Goal: Find specific page/section: Find specific page/section

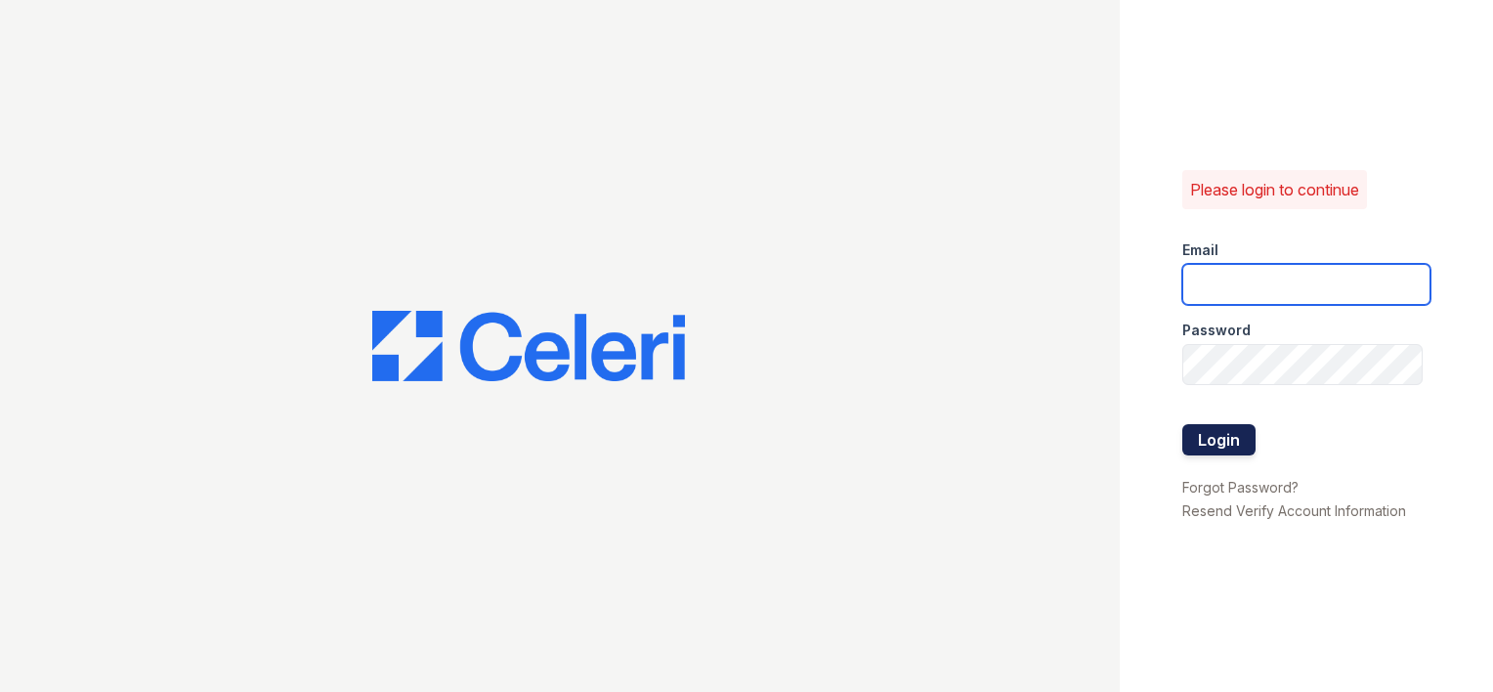
type input "[EMAIL_ADDRESS][DOMAIN_NAME]"
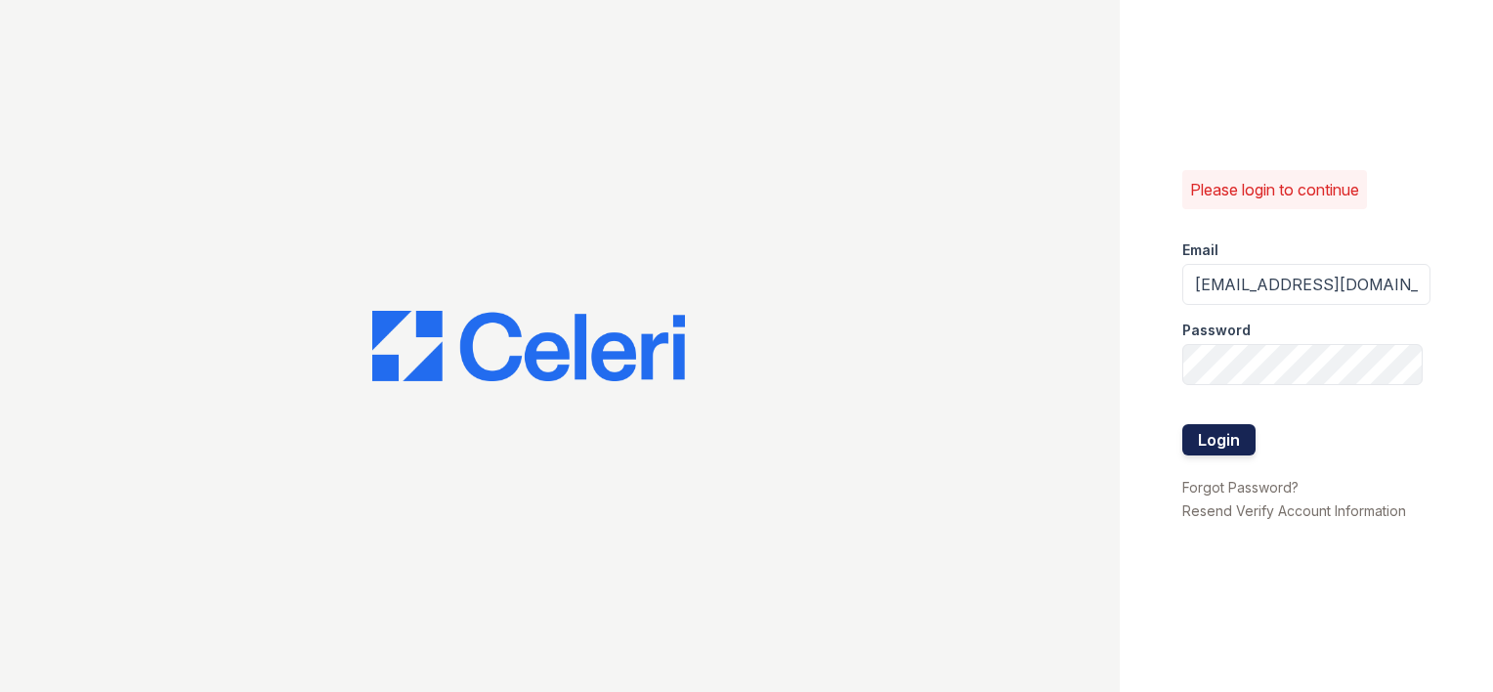
click at [1209, 426] on button "Login" at bounding box center [1218, 439] width 73 height 31
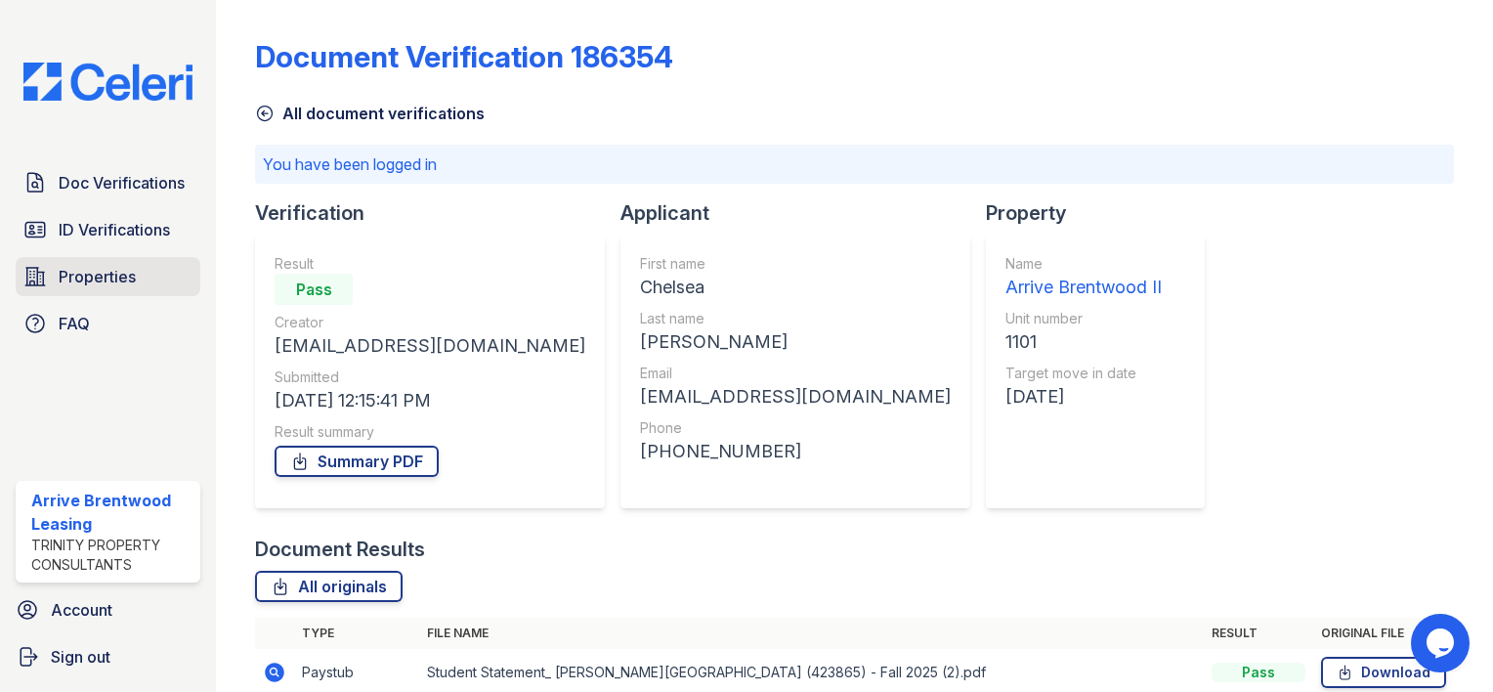
click at [86, 281] on span "Properties" at bounding box center [97, 276] width 77 height 23
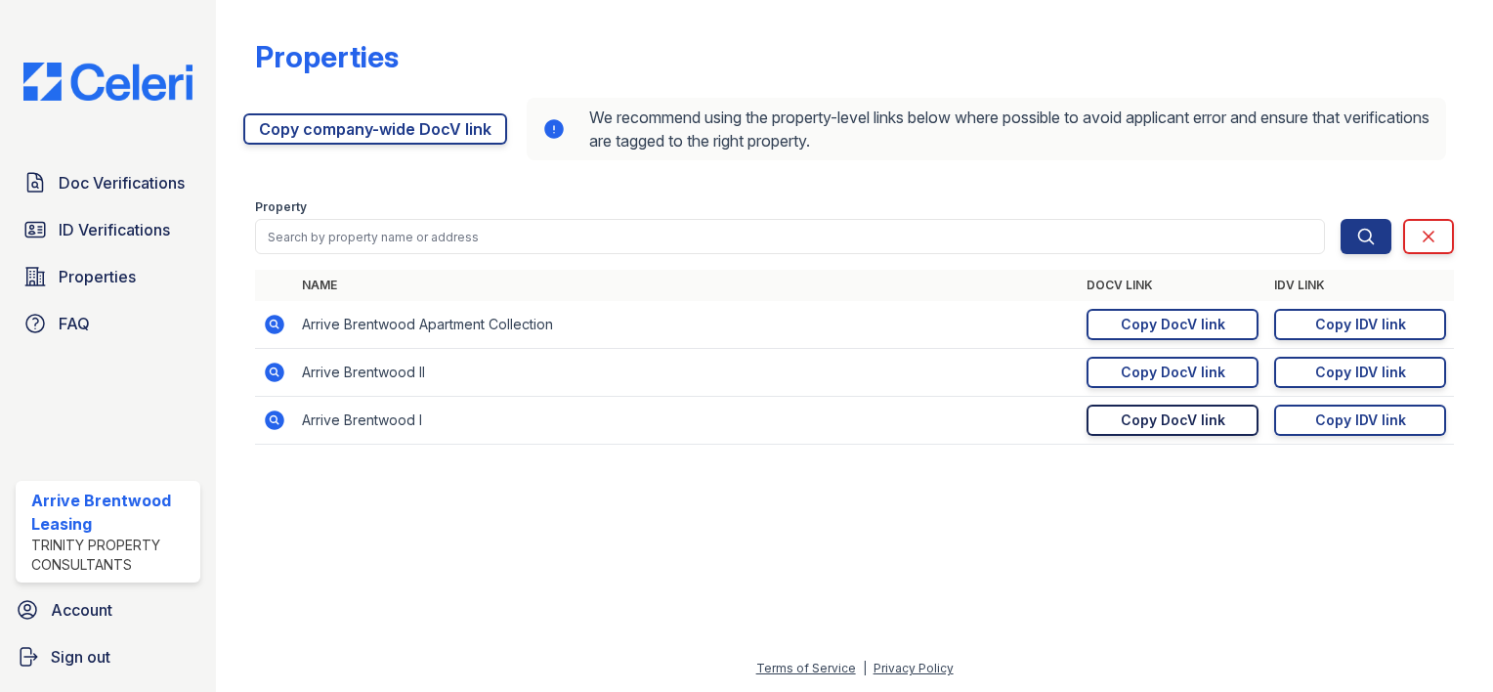
click at [1200, 422] on div "Copy DocV link" at bounding box center [1173, 420] width 105 height 20
